Goal: Information Seeking & Learning: Understand process/instructions

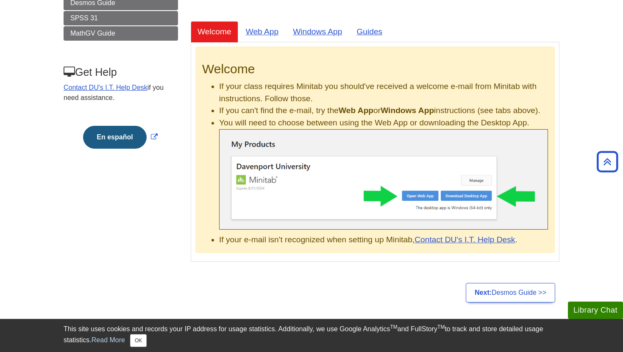
scroll to position [103, 0]
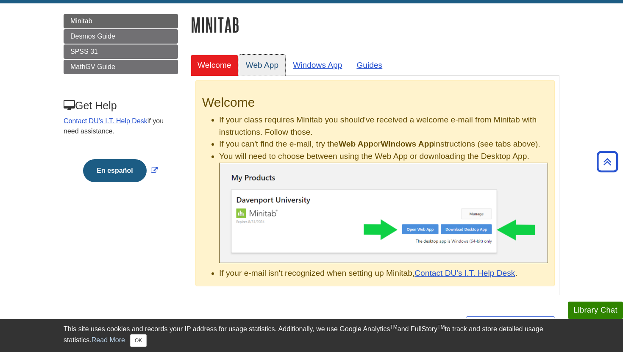
click at [278, 68] on link "Web App" at bounding box center [262, 65] width 47 height 21
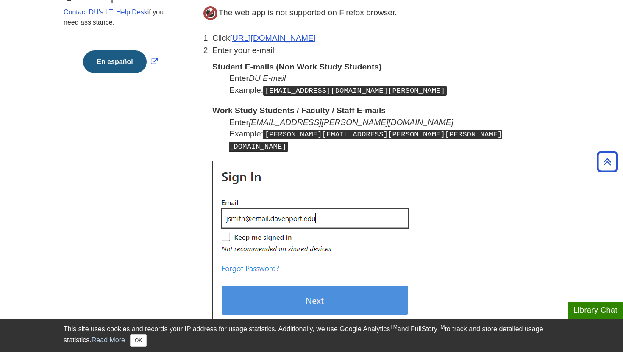
scroll to position [205, 0]
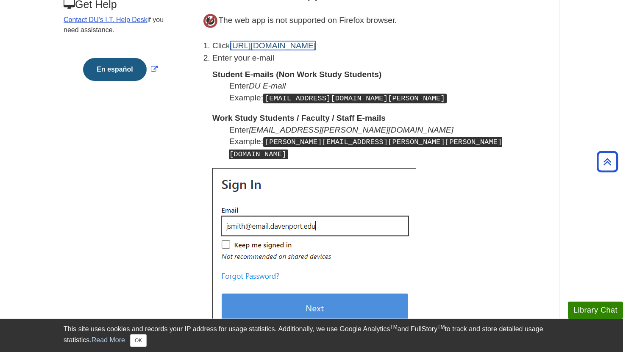
click at [283, 47] on link "[URL][DOMAIN_NAME]" at bounding box center [273, 45] width 86 height 9
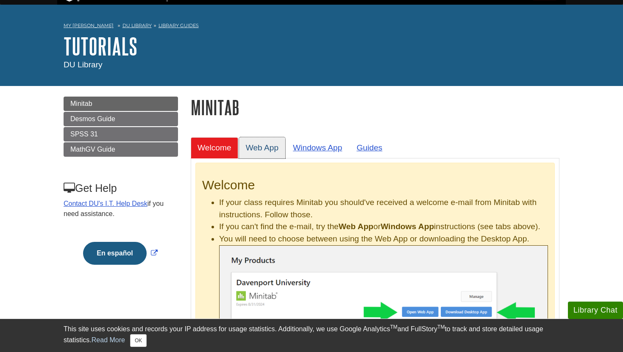
scroll to position [39, 0]
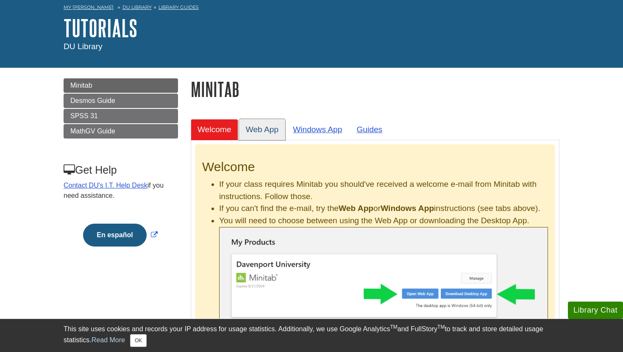
click at [264, 140] on link "Web App" at bounding box center [262, 129] width 47 height 21
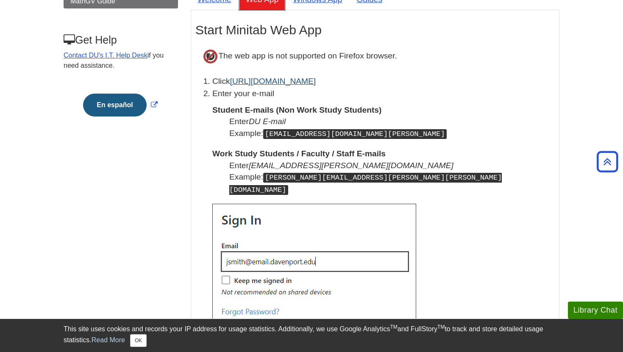
scroll to position [167, 0]
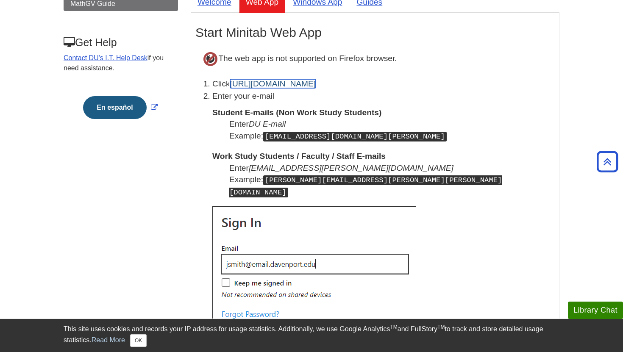
click at [296, 82] on link "[URL][DOMAIN_NAME]" at bounding box center [273, 83] width 86 height 9
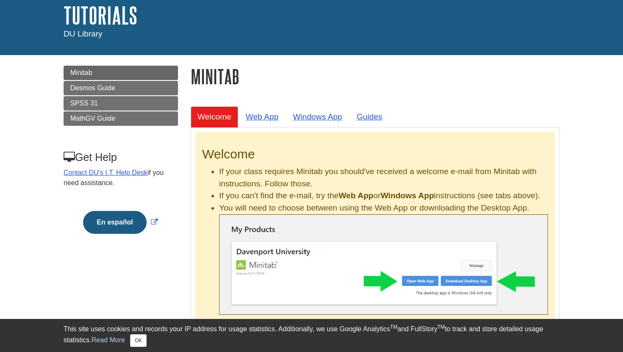
scroll to position [92, 0]
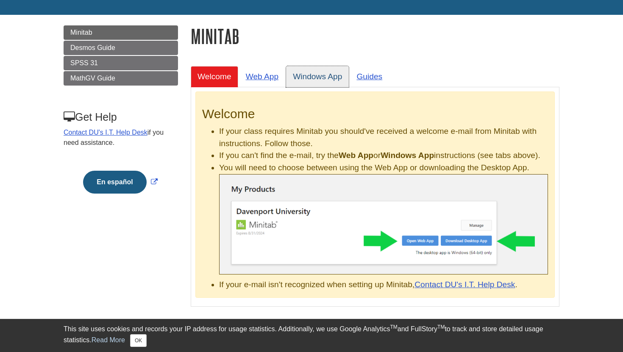
click at [313, 69] on link "Windows App" at bounding box center [317, 76] width 63 height 21
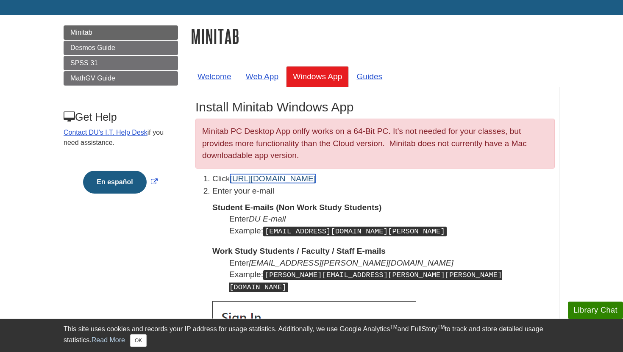
click at [275, 181] on link "[URL][DOMAIN_NAME]" at bounding box center [273, 178] width 86 height 9
